Goal: Check status: Check status

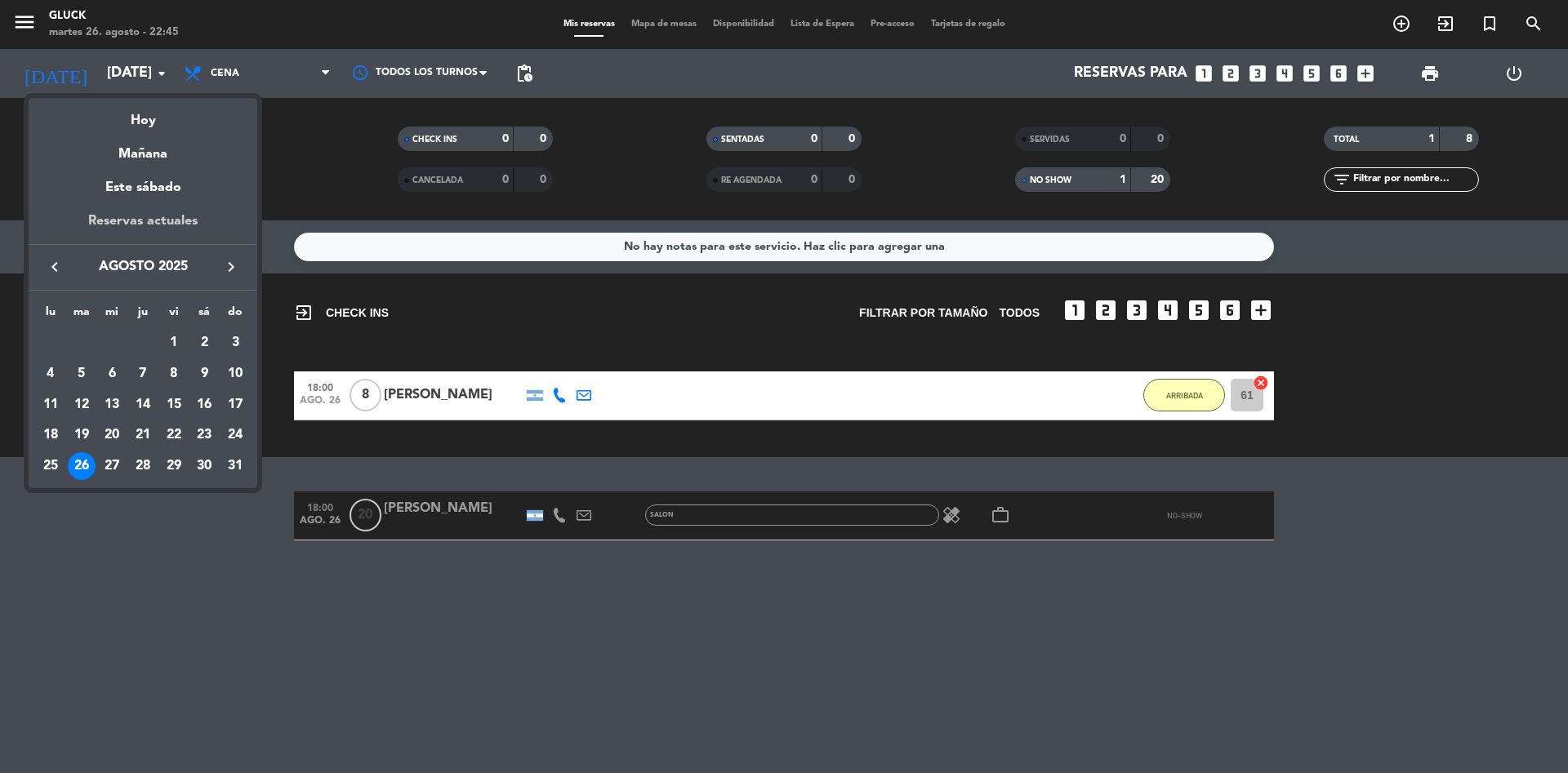
click at [176, 222] on div "Reservas actuales" at bounding box center [142, 227] width 229 height 34
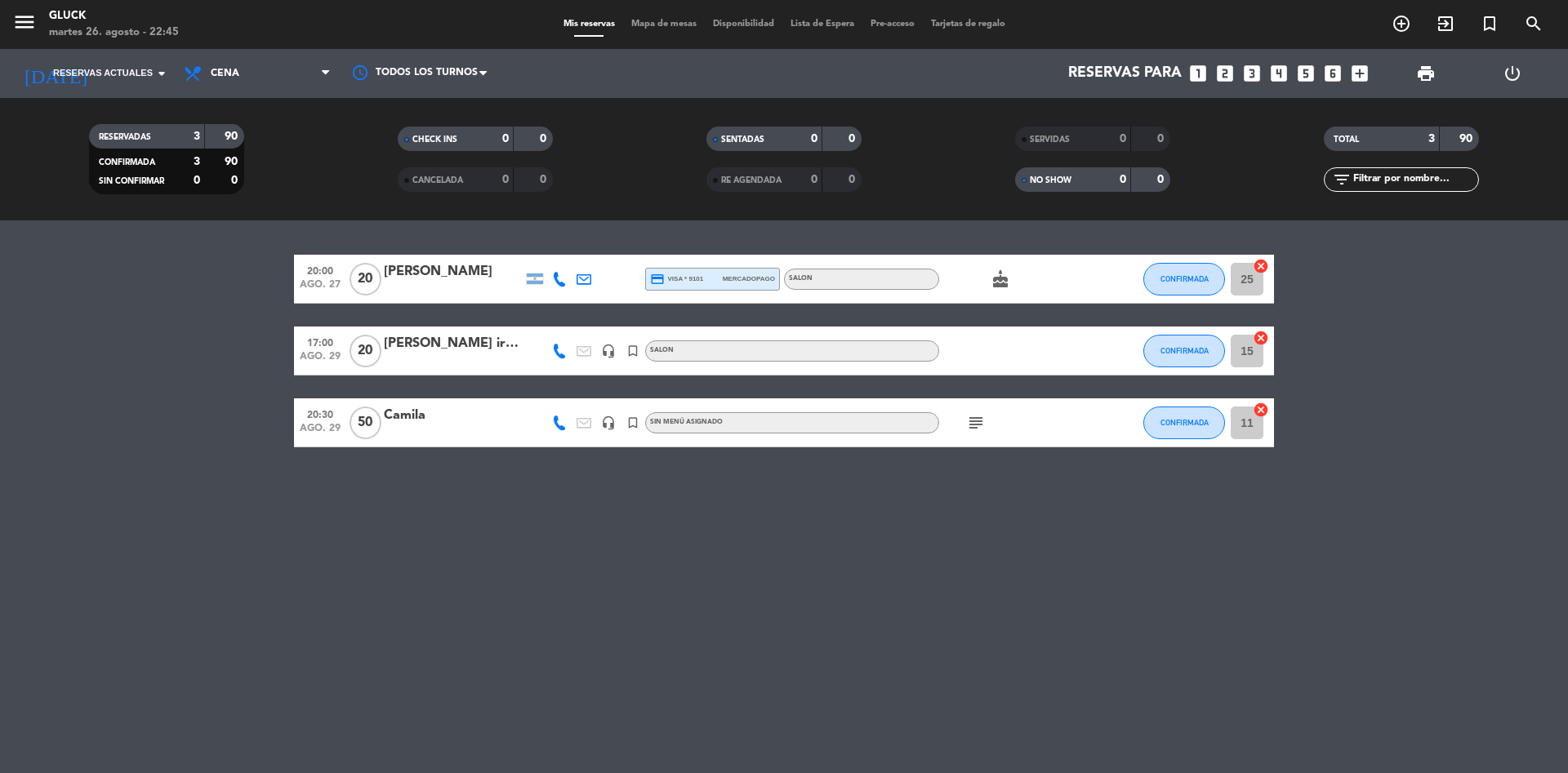
click at [545, 344] on div at bounding box center [535, 351] width 25 height 48
click at [554, 347] on icon at bounding box center [559, 351] width 15 height 15
click at [1049, 180] on span "NO SHOW" at bounding box center [1051, 180] width 42 height 8
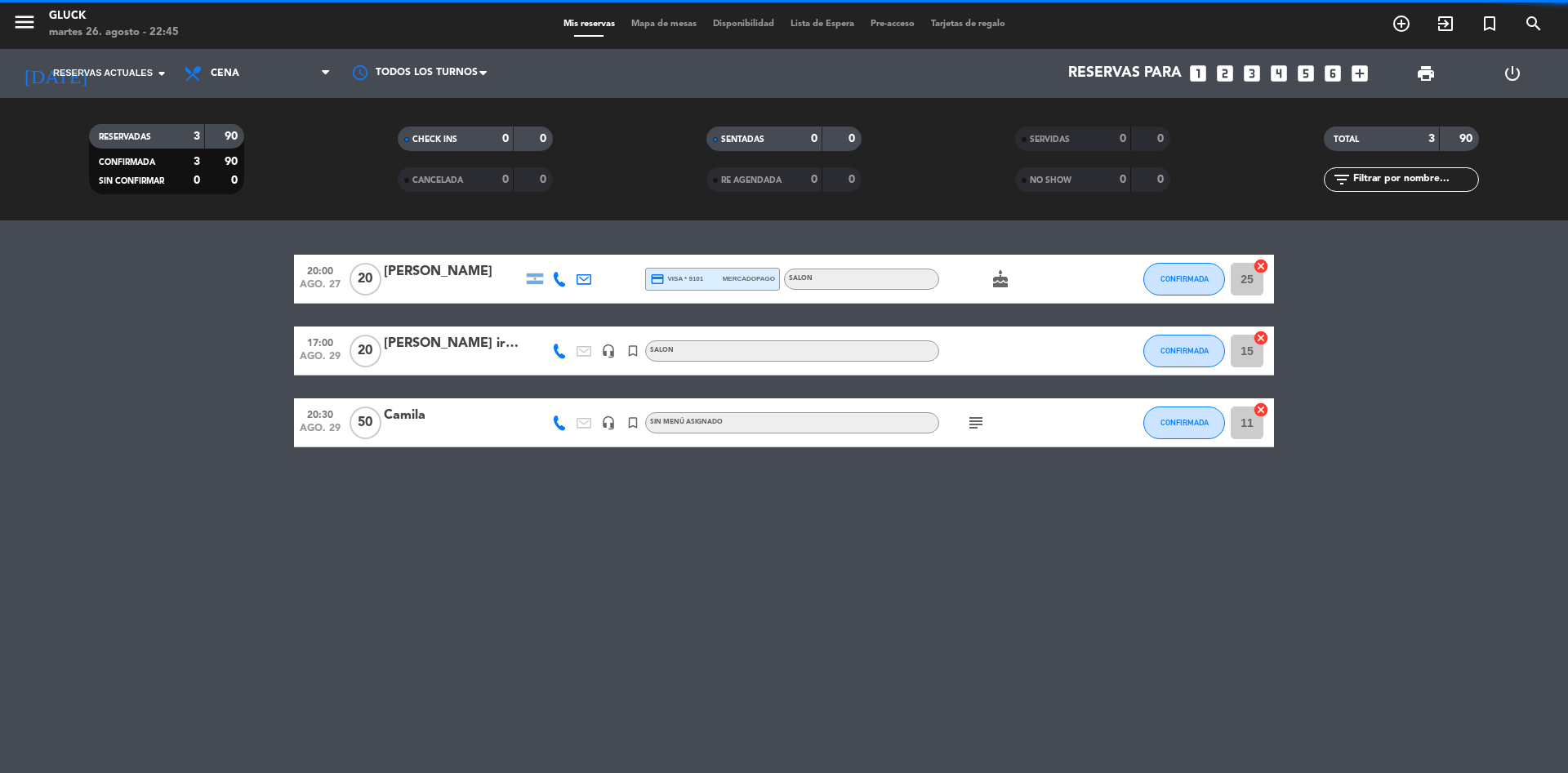
click at [1049, 180] on span "NO SHOW" at bounding box center [1051, 180] width 42 height 8
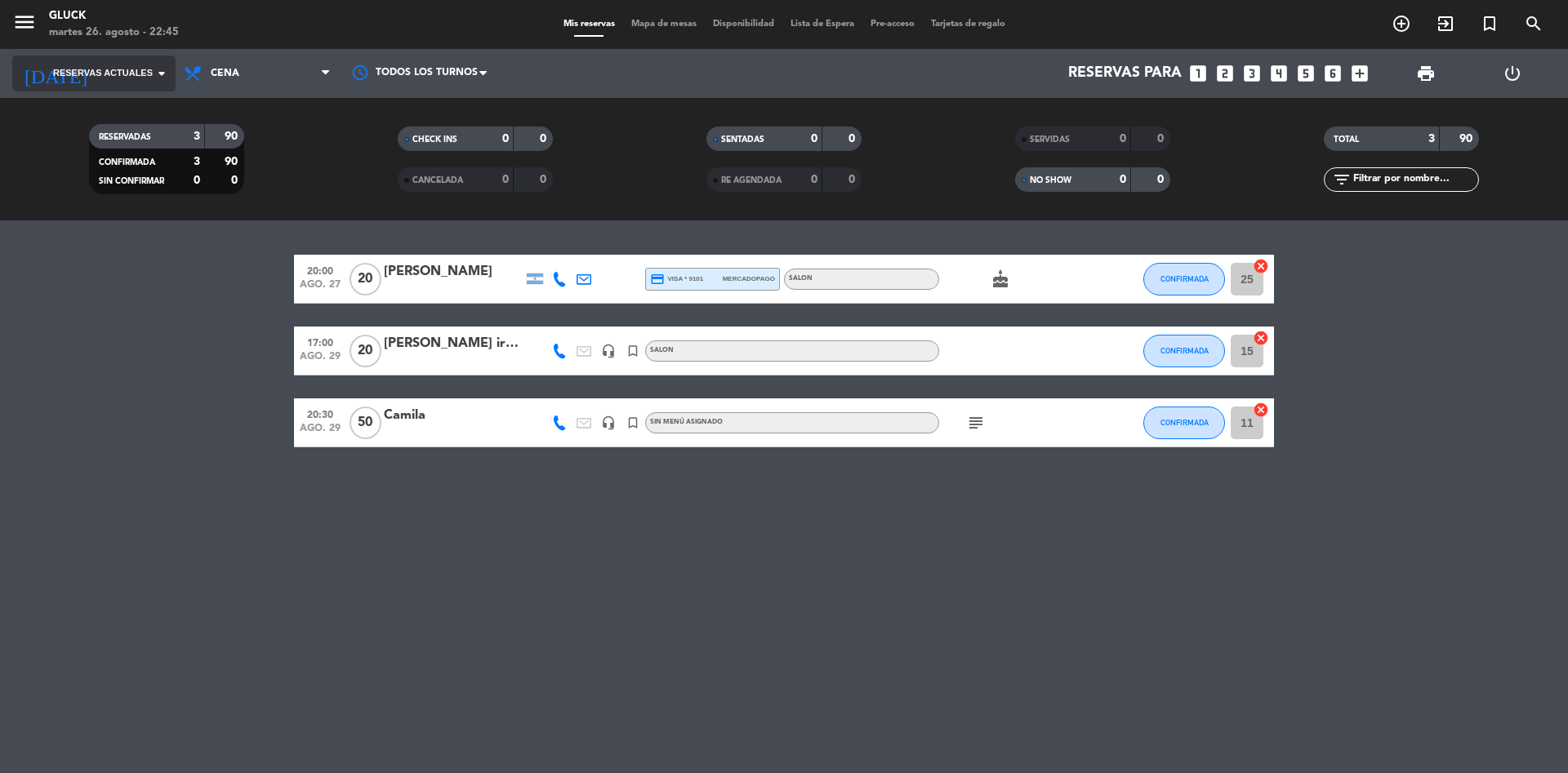
click at [107, 78] on span "Reservas actuales" at bounding box center [102, 74] width 99 height 15
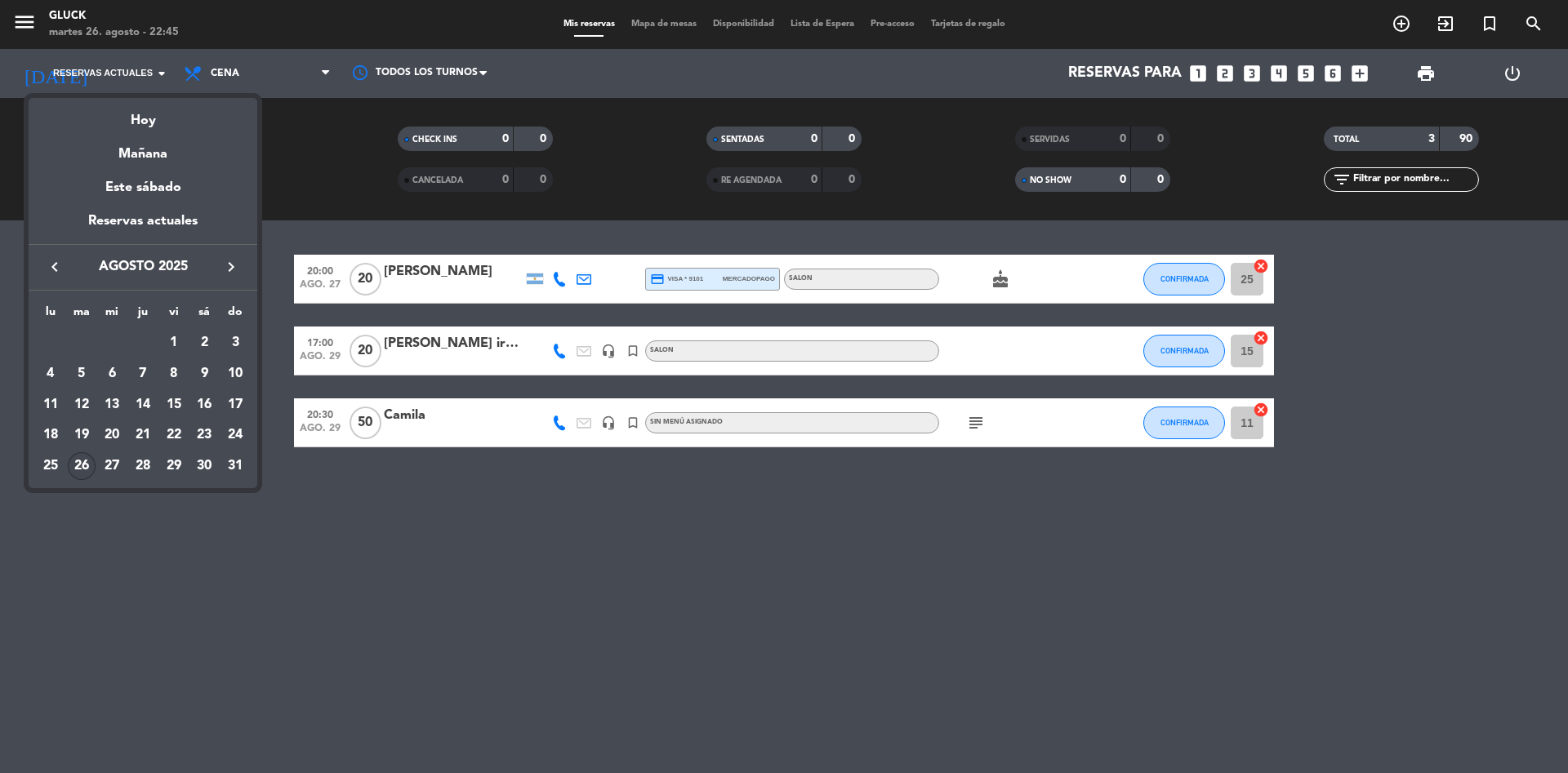
click at [136, 107] on div "Hoy" at bounding box center [142, 115] width 229 height 34
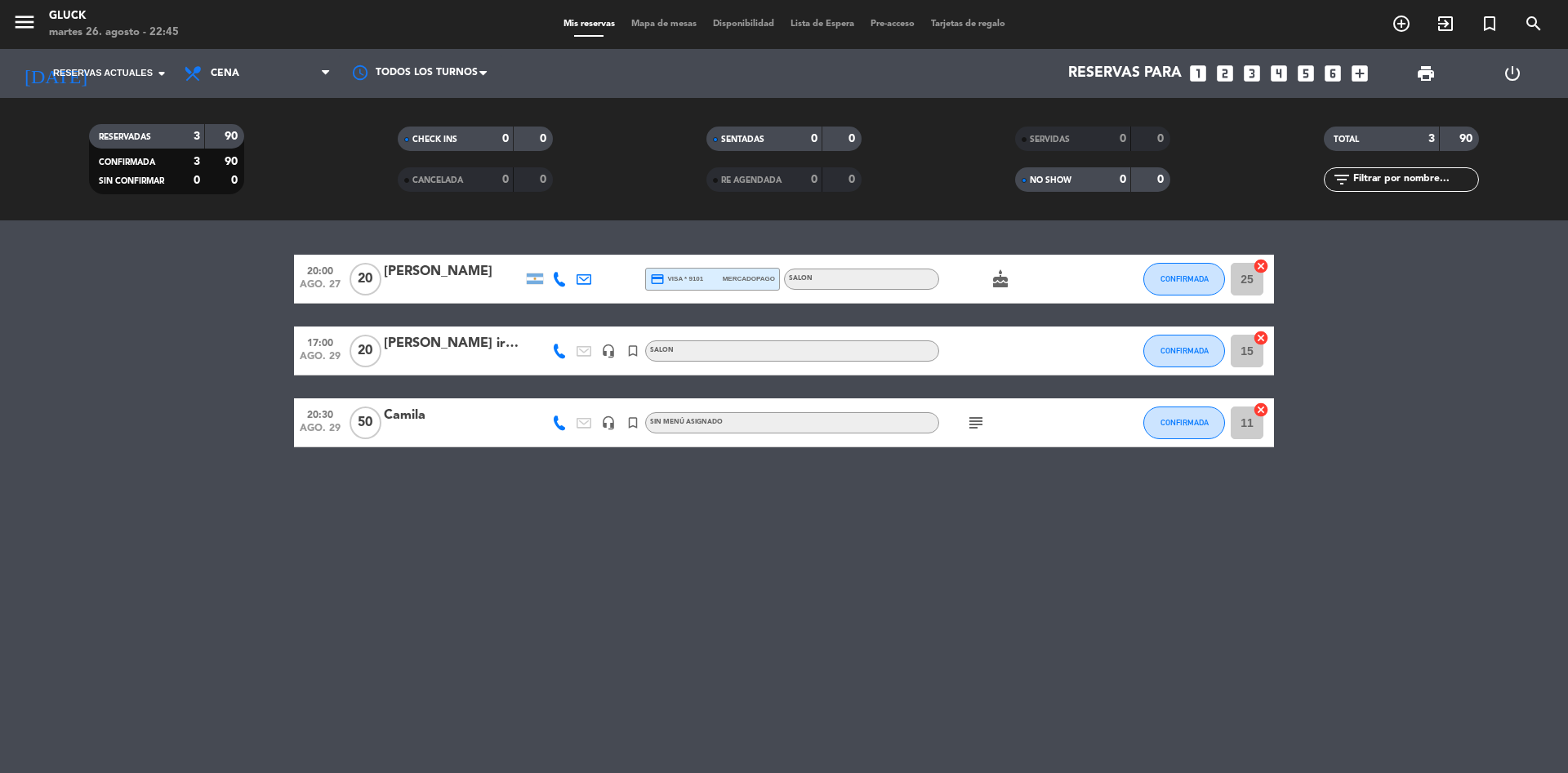
type input "[DATE]"
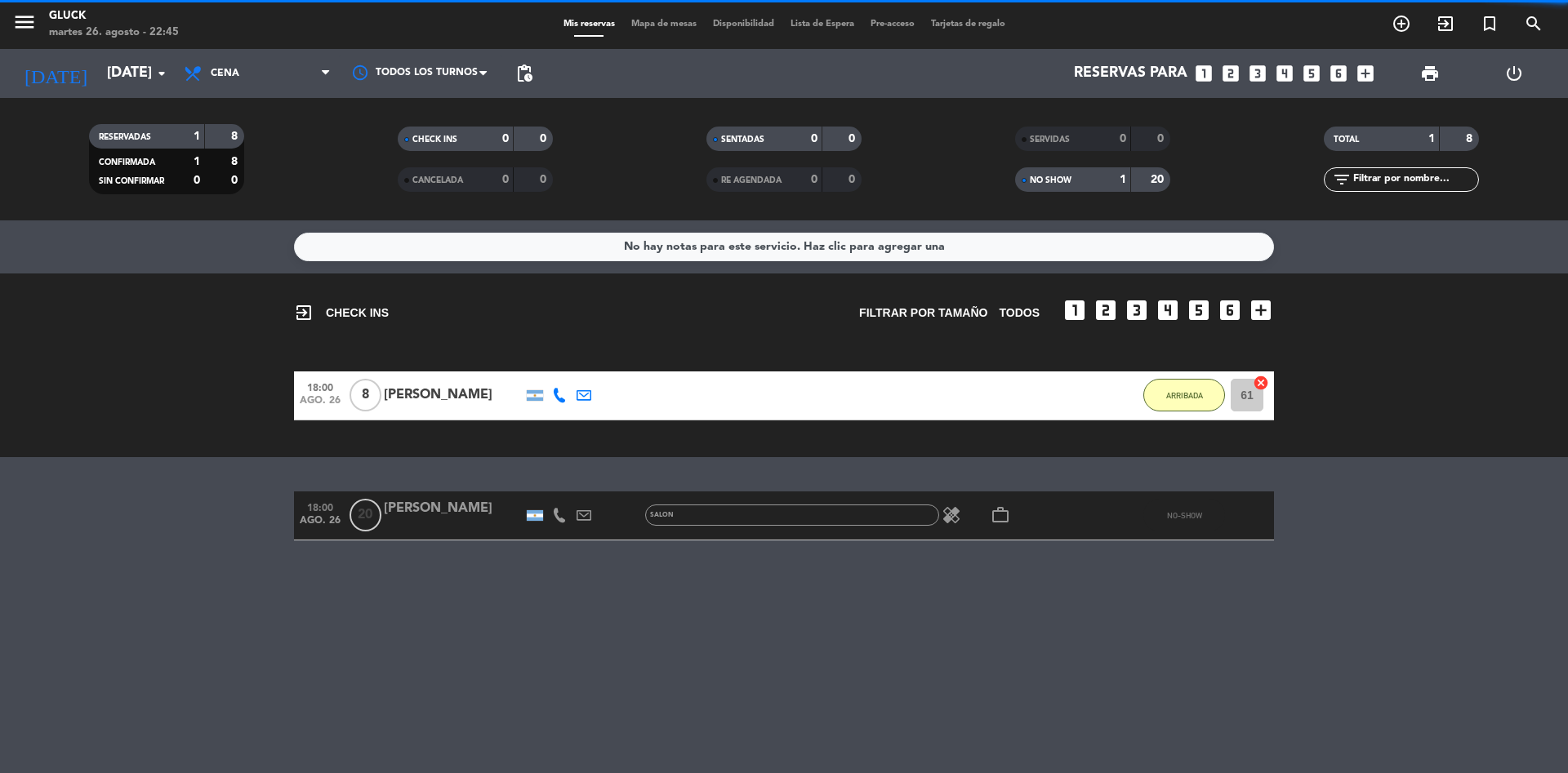
click at [1042, 178] on span "NO SHOW" at bounding box center [1051, 180] width 42 height 8
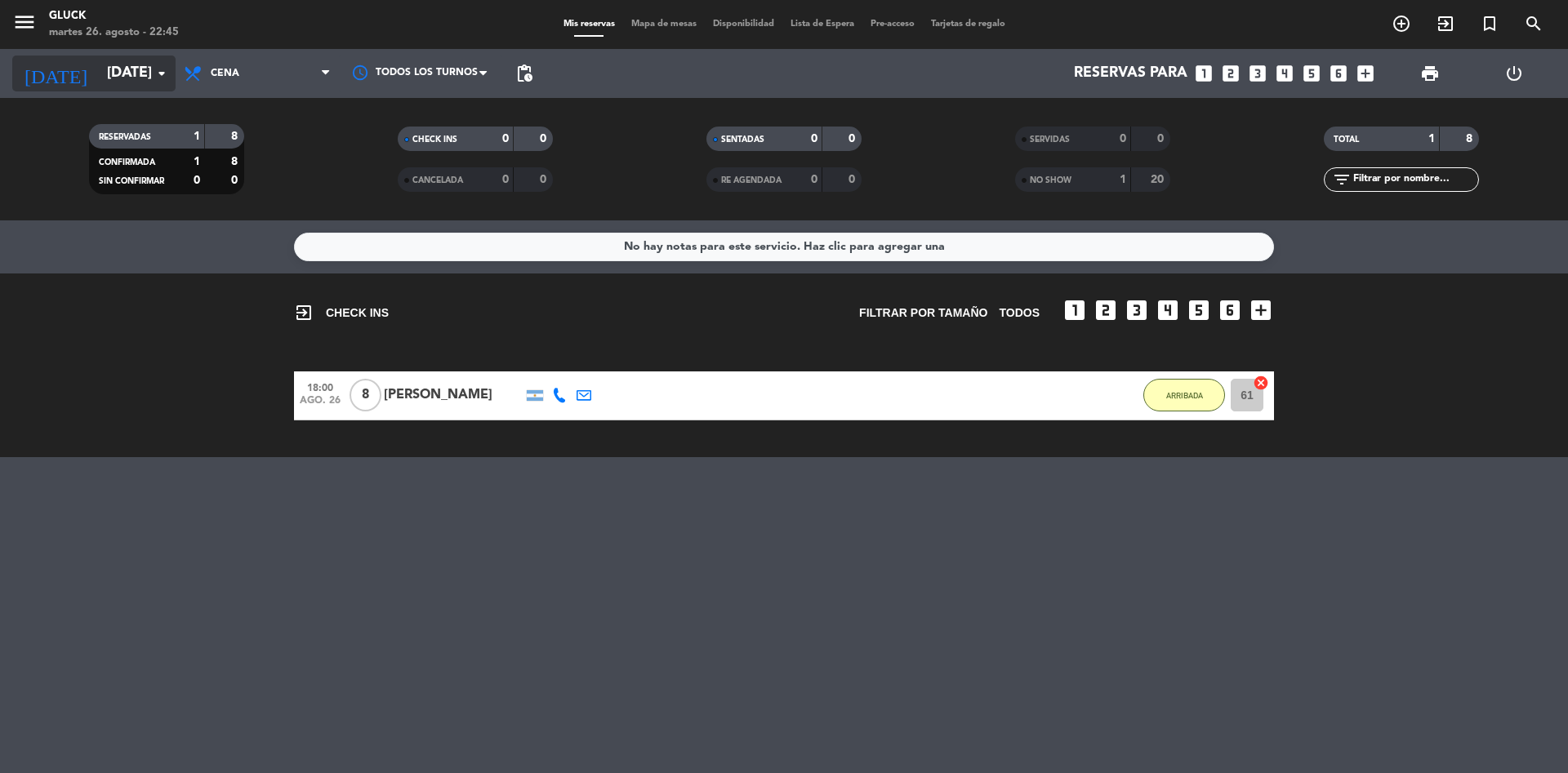
click at [173, 85] on input "[DATE]" at bounding box center [194, 74] width 189 height 33
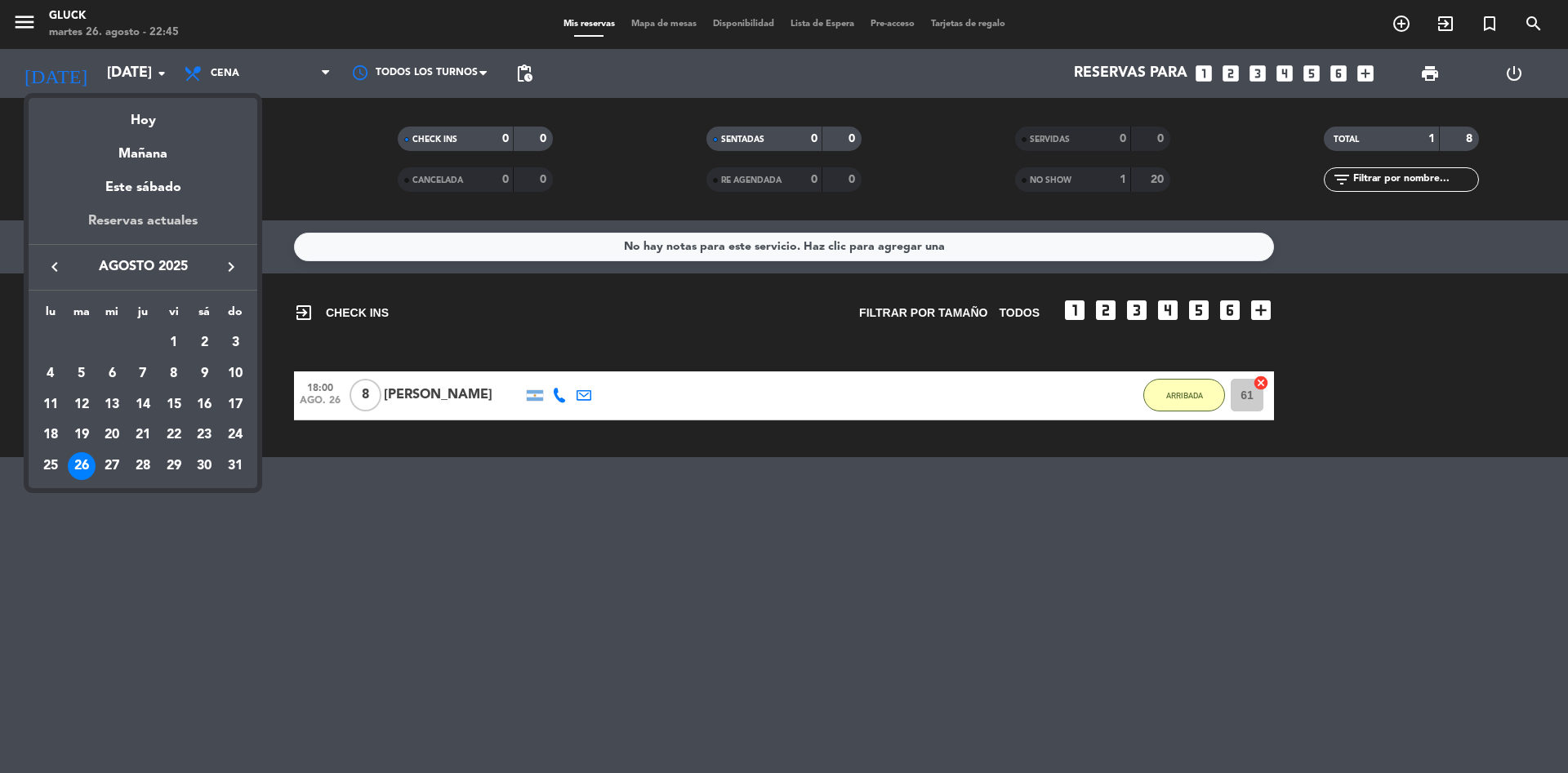
click at [195, 212] on div "Reservas actuales" at bounding box center [142, 227] width 229 height 34
